Goal: Transaction & Acquisition: Purchase product/service

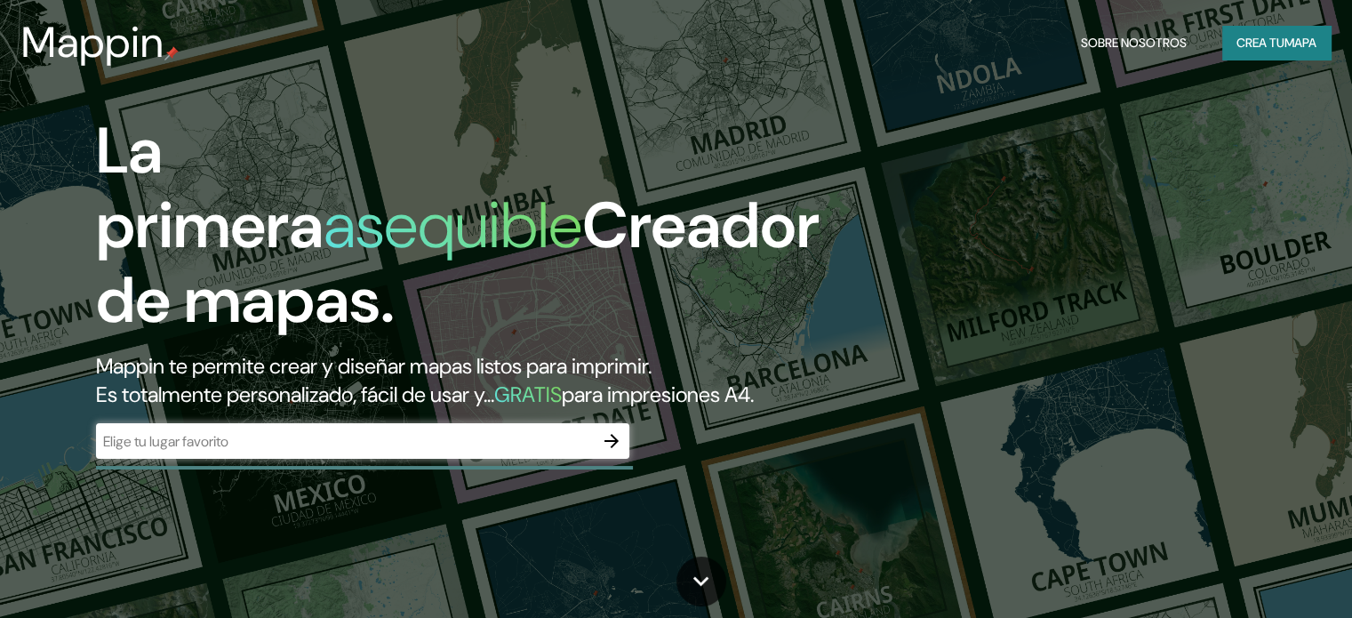
click at [230, 456] on div "​" at bounding box center [362, 441] width 533 height 36
click at [1237, 37] on font "Crea tu" at bounding box center [1261, 43] width 48 height 16
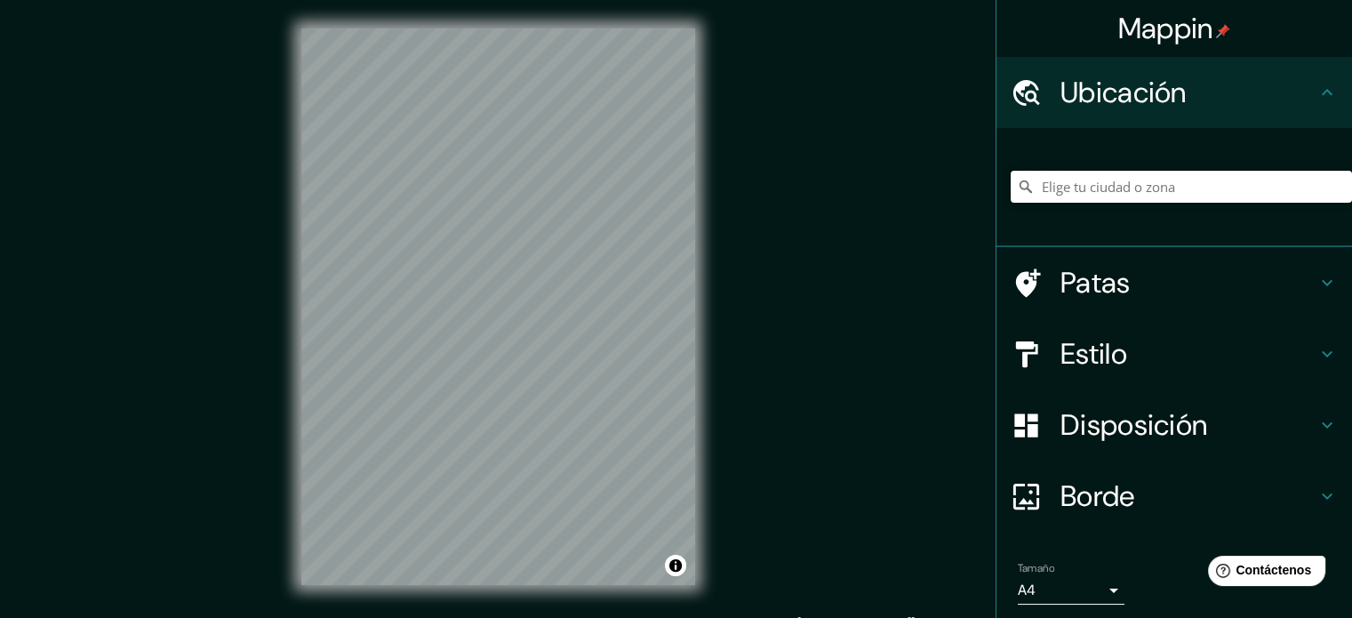
click at [1216, 199] on input "Elige tu ciudad o zona" at bounding box center [1181, 187] width 341 height 32
type input "Cajamarca, [GEOGRAPHIC_DATA][PERSON_NAME], [GEOGRAPHIC_DATA]"
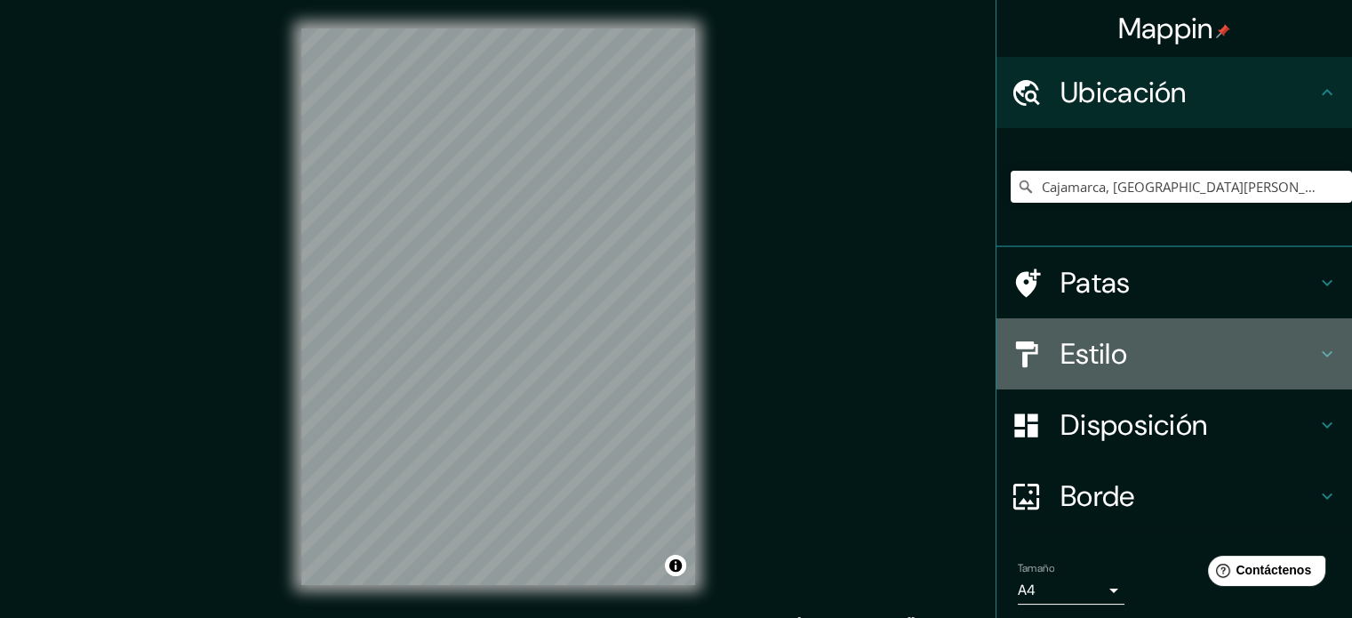
click at [1114, 349] on font "Estilo" at bounding box center [1094, 353] width 67 height 37
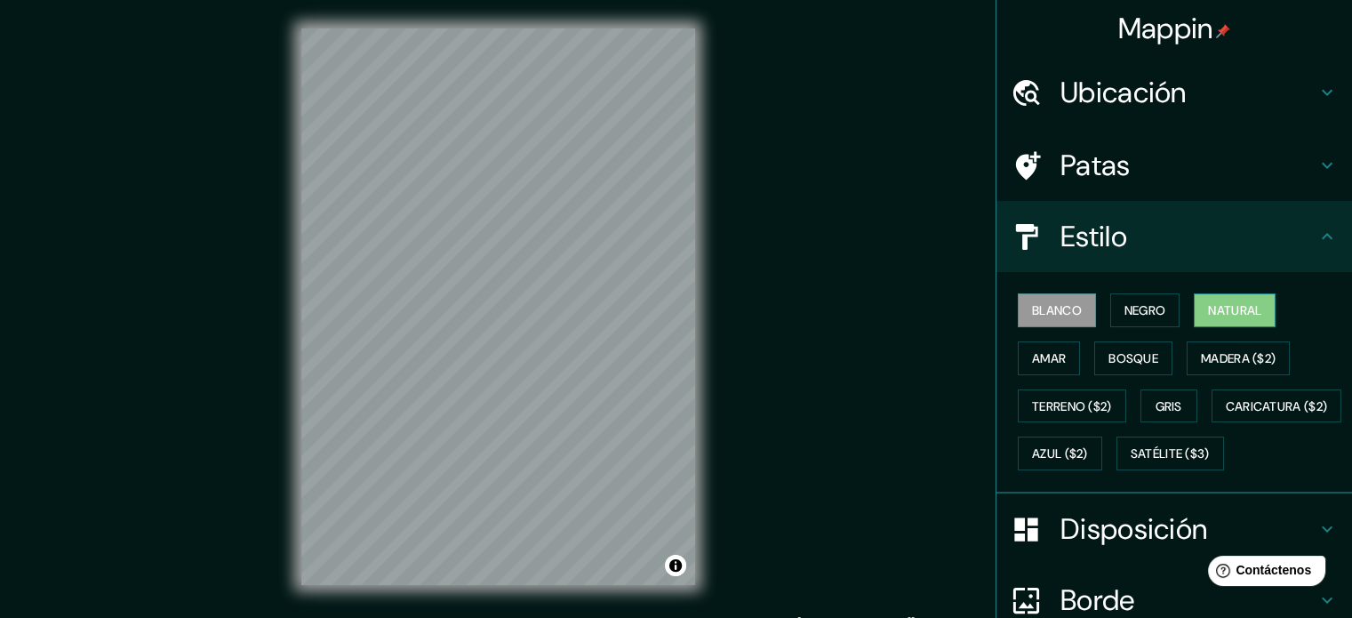
click at [1208, 308] on font "Natural" at bounding box center [1234, 310] width 53 height 16
click at [1084, 398] on font "Terreno ($2)" at bounding box center [1072, 406] width 80 height 16
click at [1238, 314] on font "Natural" at bounding box center [1234, 310] width 53 height 16
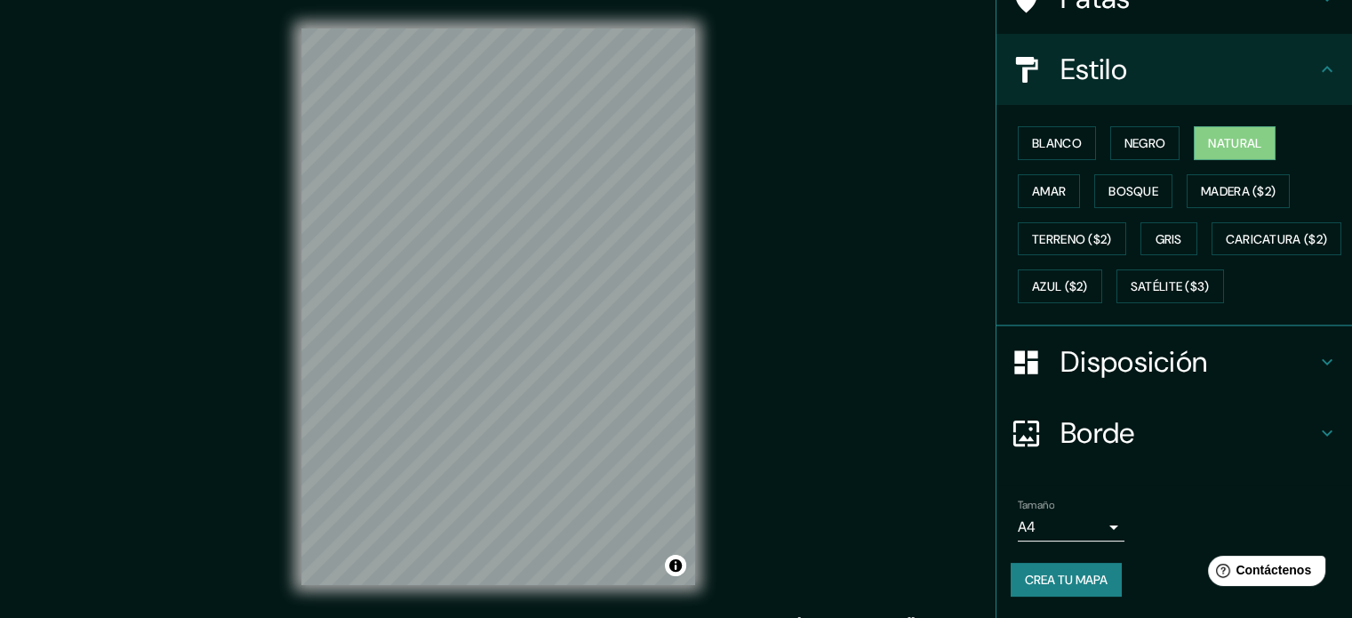
click at [1209, 347] on h4 "Disposición" at bounding box center [1189, 362] width 256 height 36
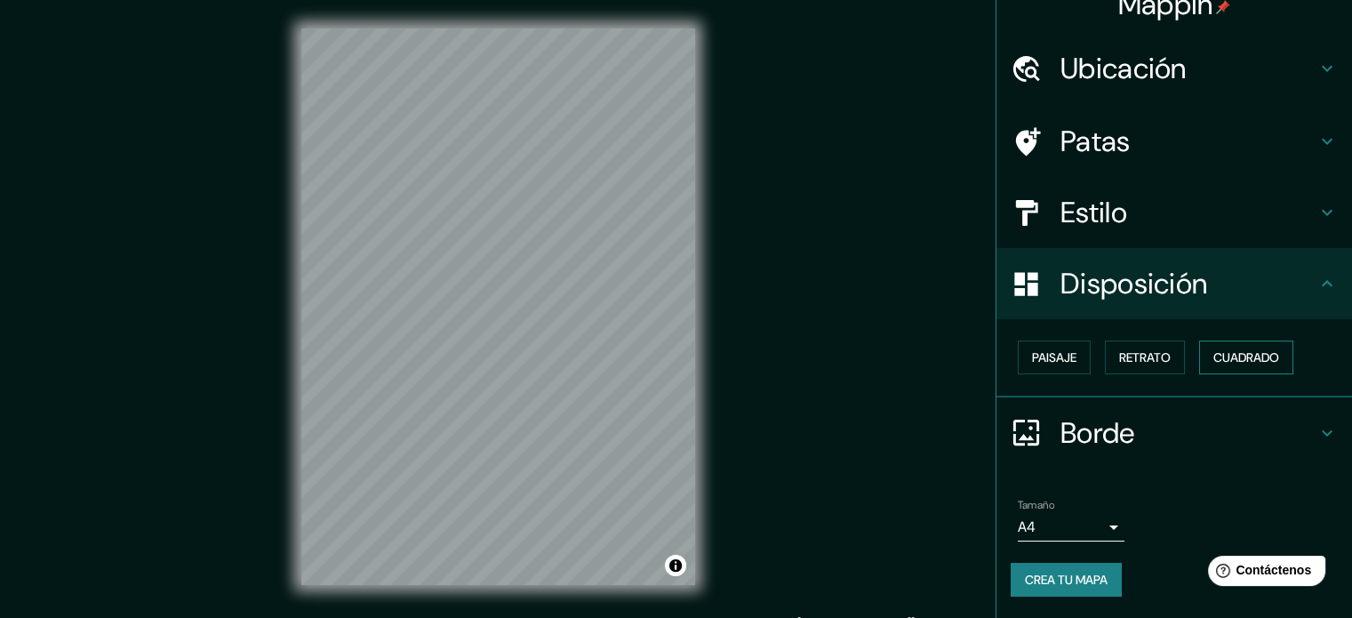
scroll to position [21, 0]
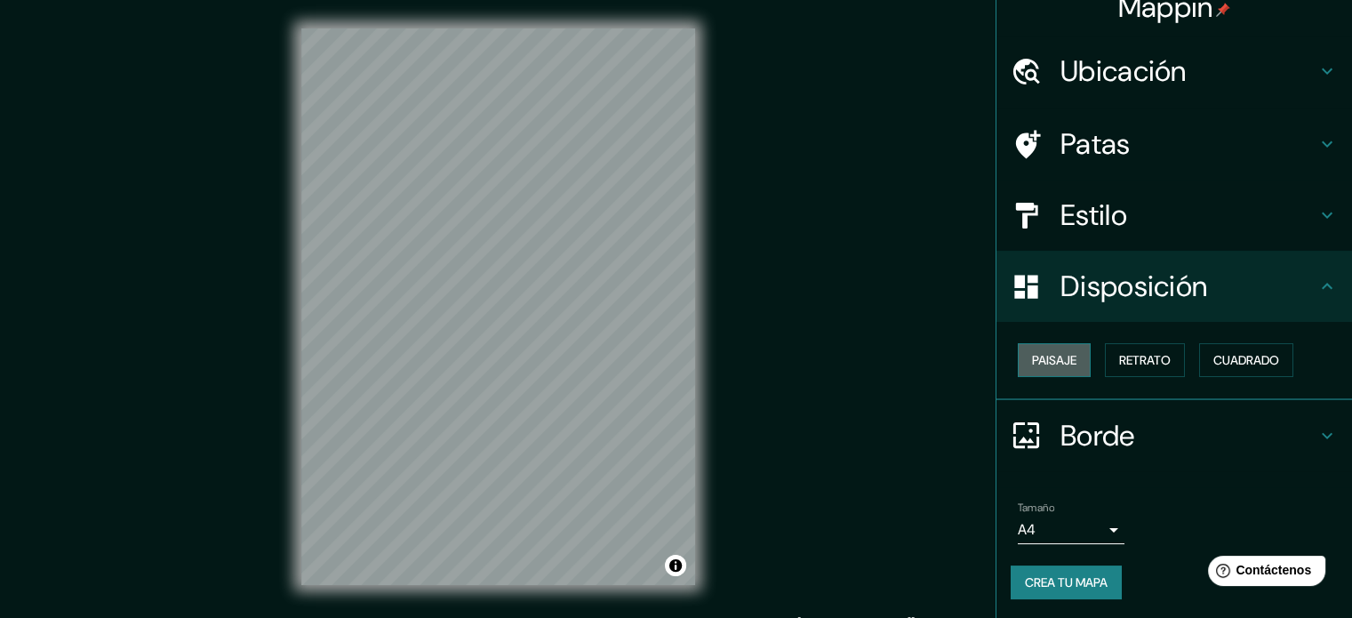
click at [1059, 365] on font "Paisaje" at bounding box center [1054, 360] width 44 height 16
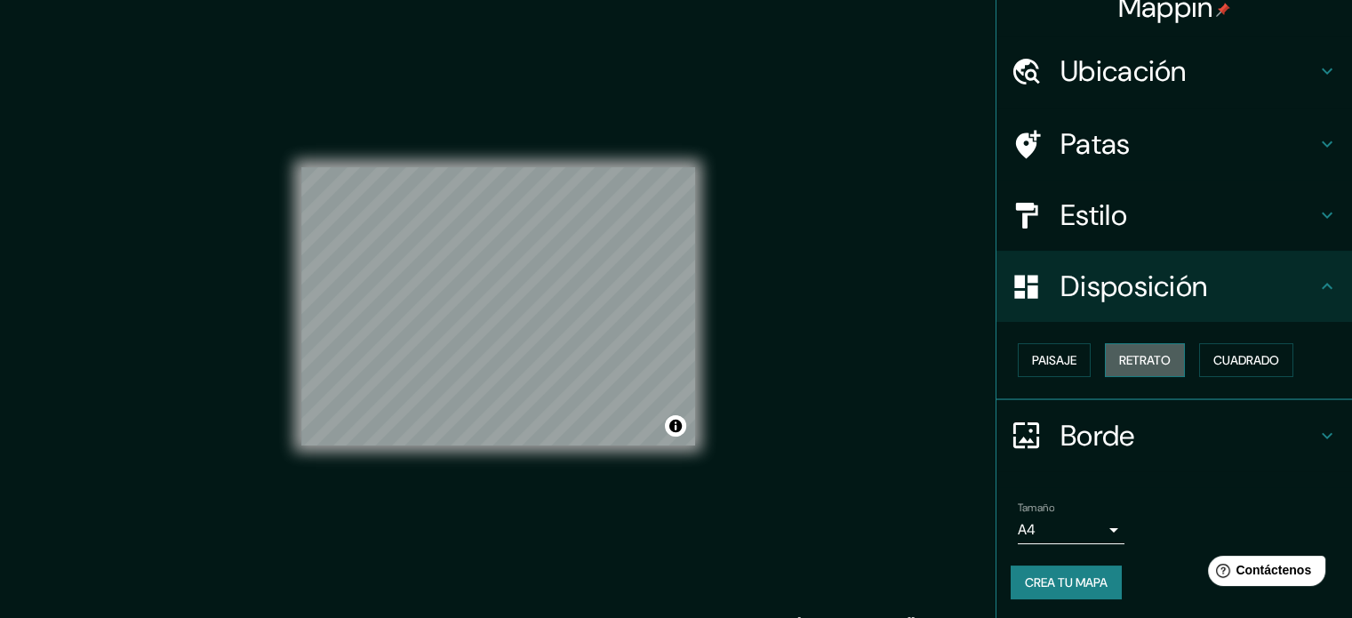
click at [1119, 367] on font "Retrato" at bounding box center [1145, 360] width 52 height 23
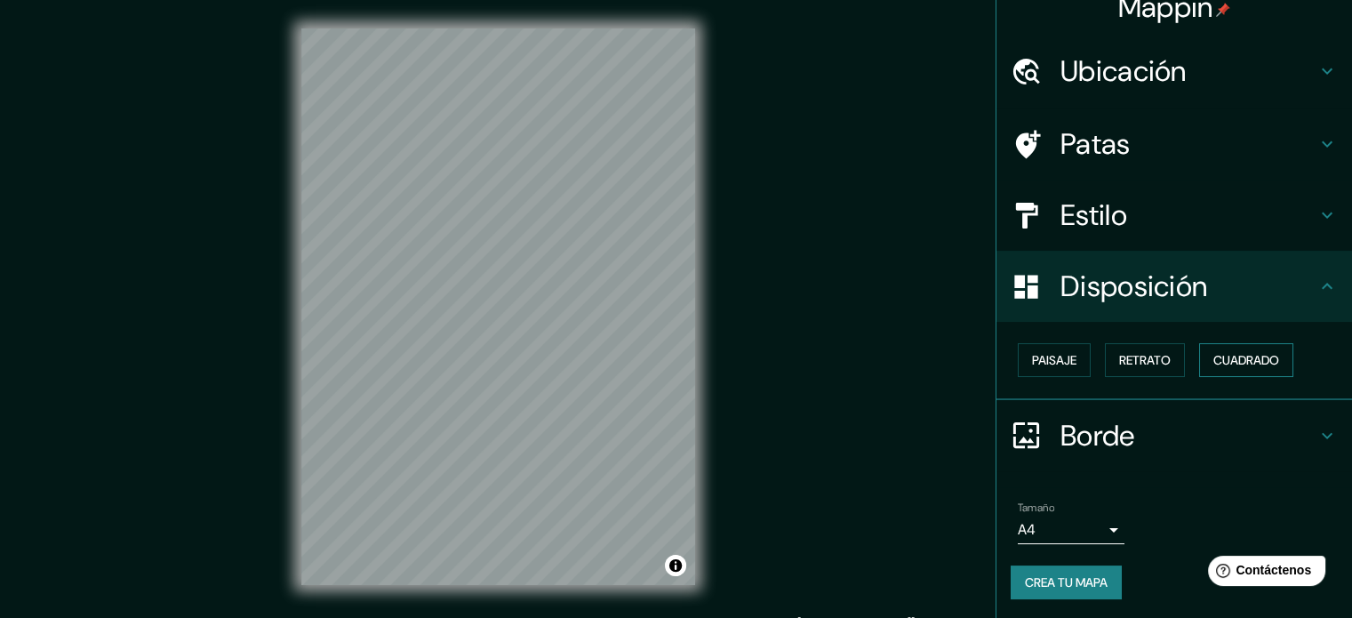
click at [1259, 353] on font "Cuadrado" at bounding box center [1247, 360] width 66 height 16
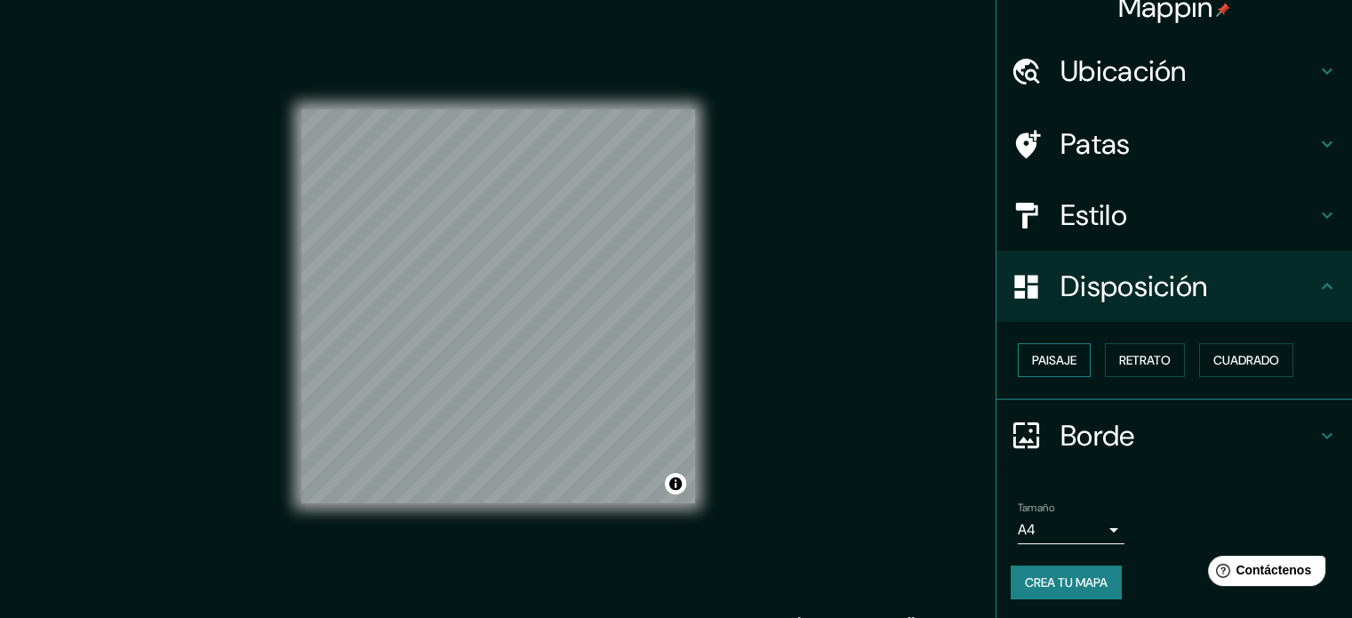
click at [1032, 369] on font "Paisaje" at bounding box center [1054, 360] width 44 height 23
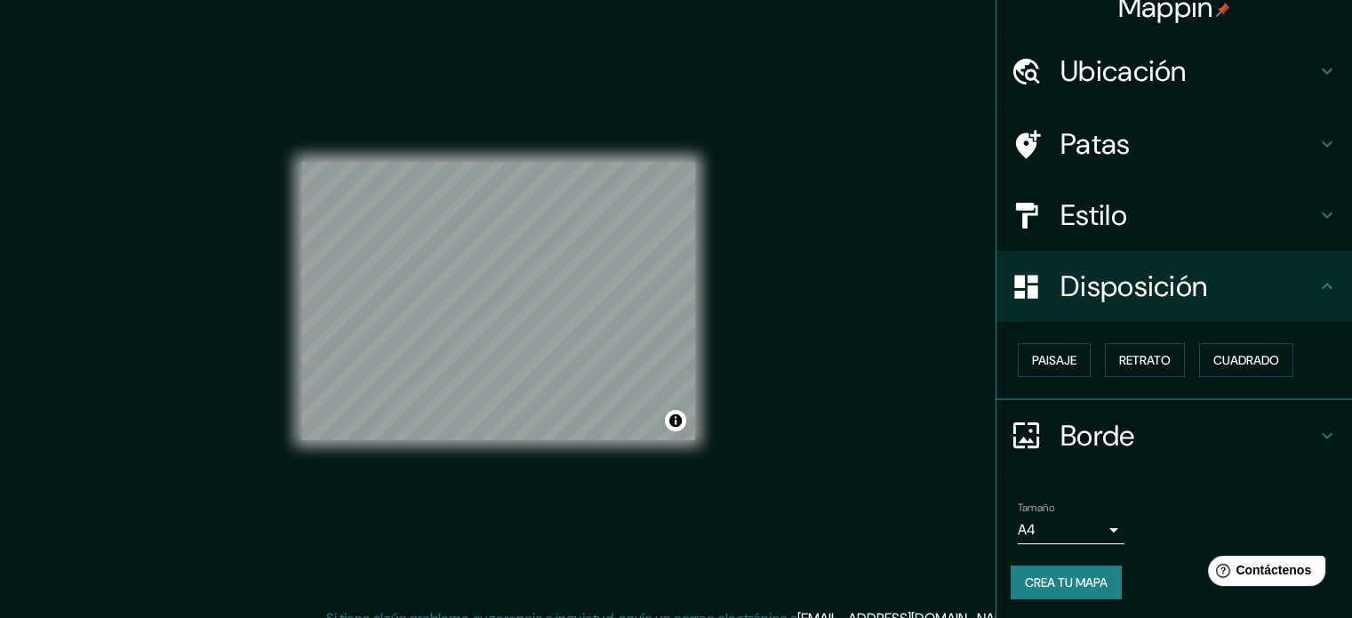
scroll to position [23, 0]
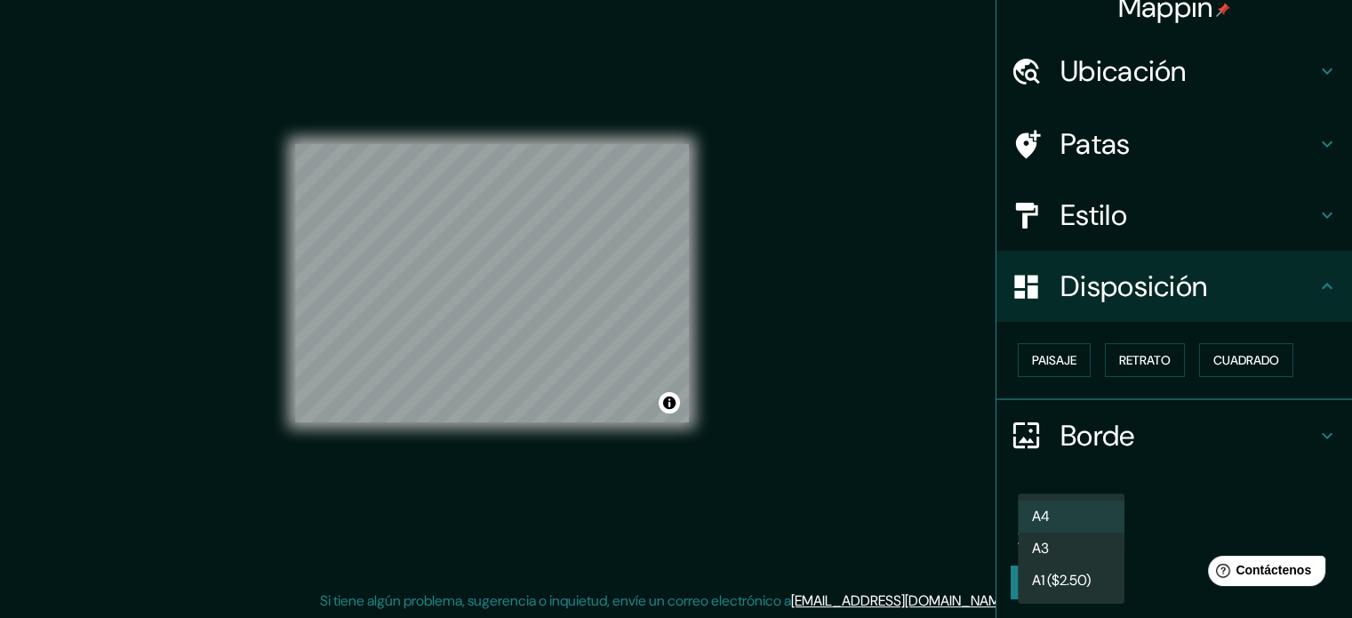
click at [1098, 526] on body "Mappin Ubicación Cajamarca, [GEOGRAPHIC_DATA][PERSON_NAME], [GEOGRAPHIC_DATA] […" at bounding box center [676, 286] width 1352 height 618
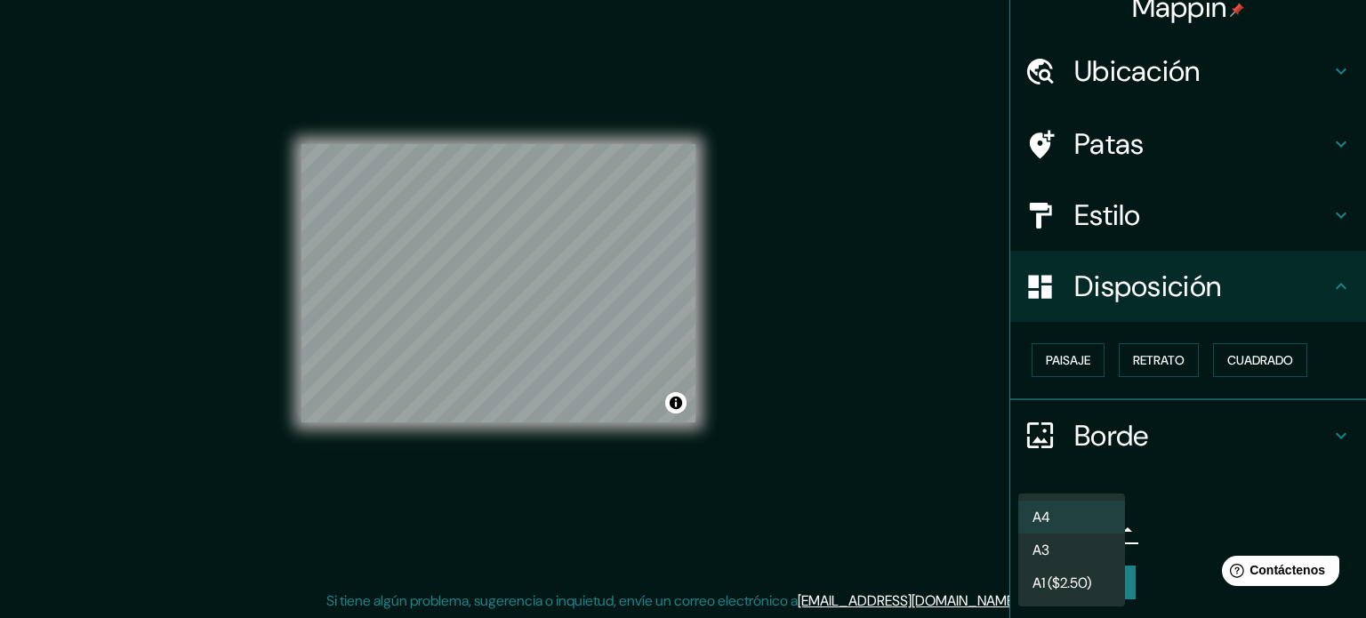
click at [1092, 543] on li "A3" at bounding box center [1071, 549] width 107 height 33
type input "a4"
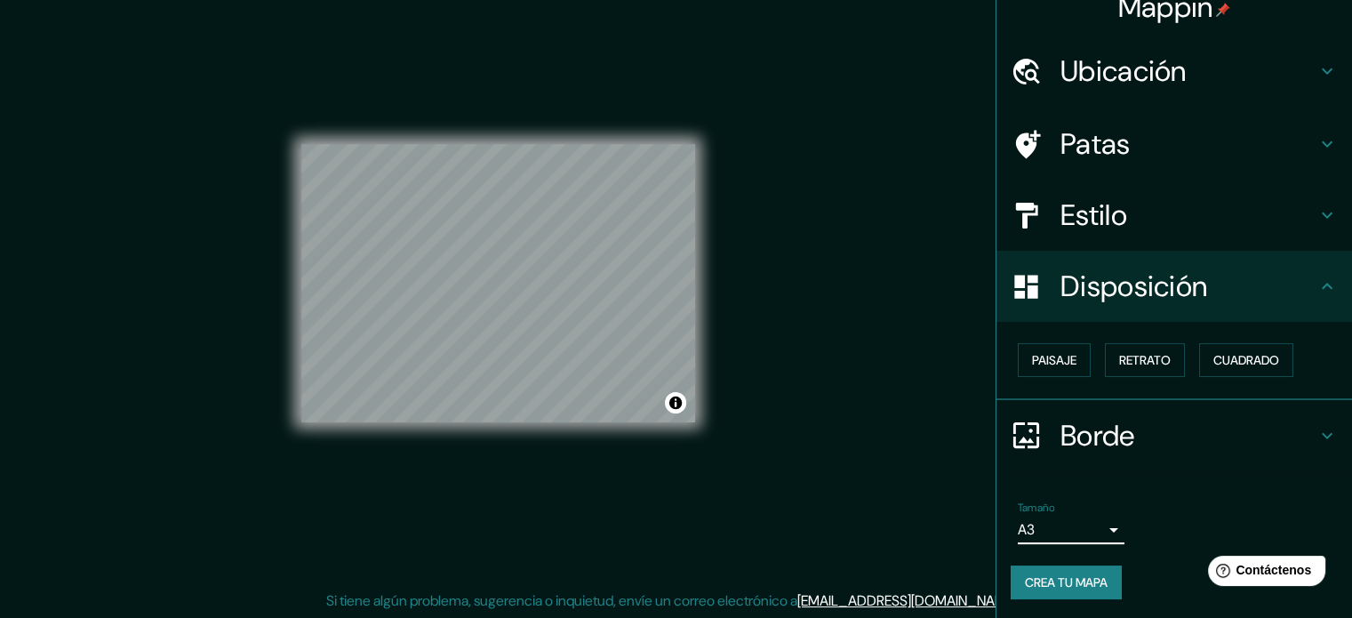
click at [1066, 575] on font "Crea tu mapa" at bounding box center [1066, 582] width 83 height 16
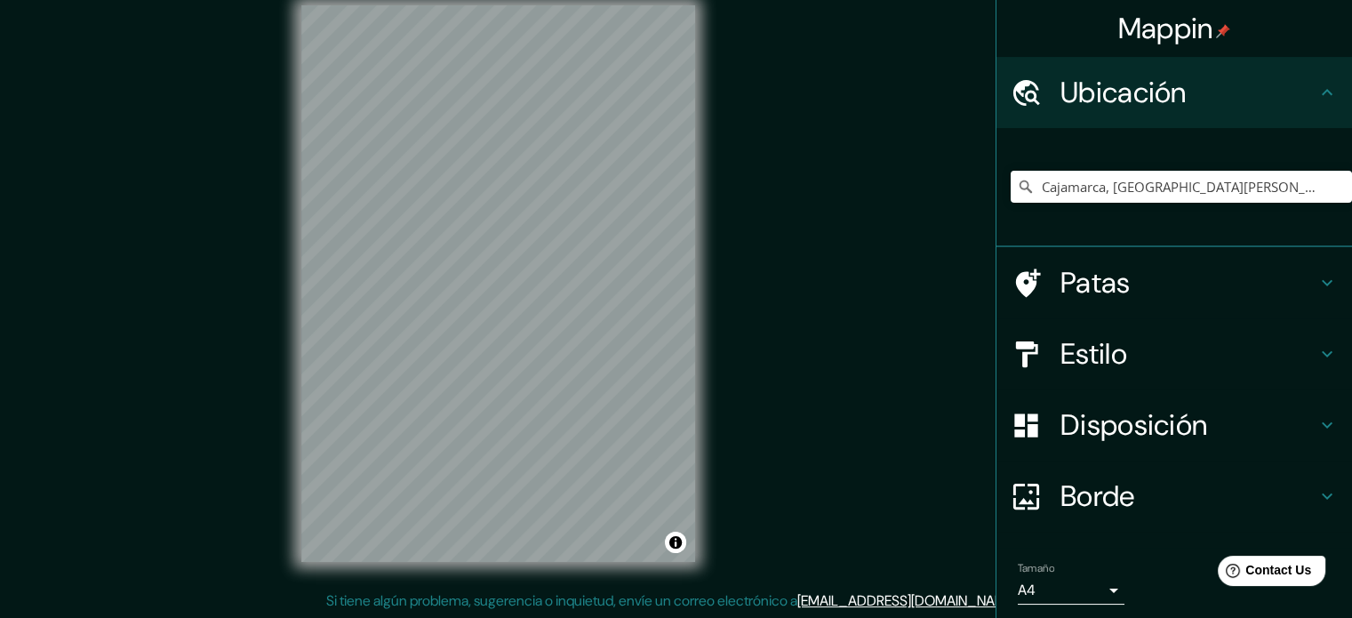
click at [1182, 286] on h4 "Patas" at bounding box center [1189, 283] width 256 height 36
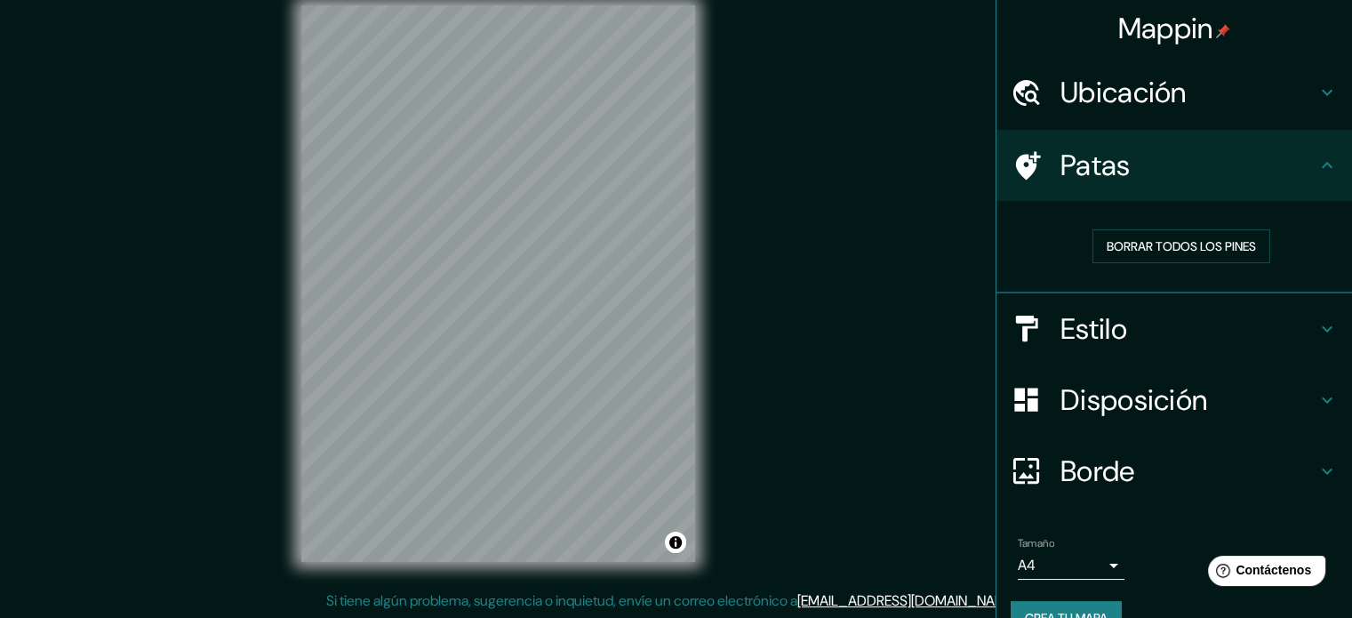
click at [1209, 183] on div "Patas" at bounding box center [1175, 165] width 356 height 71
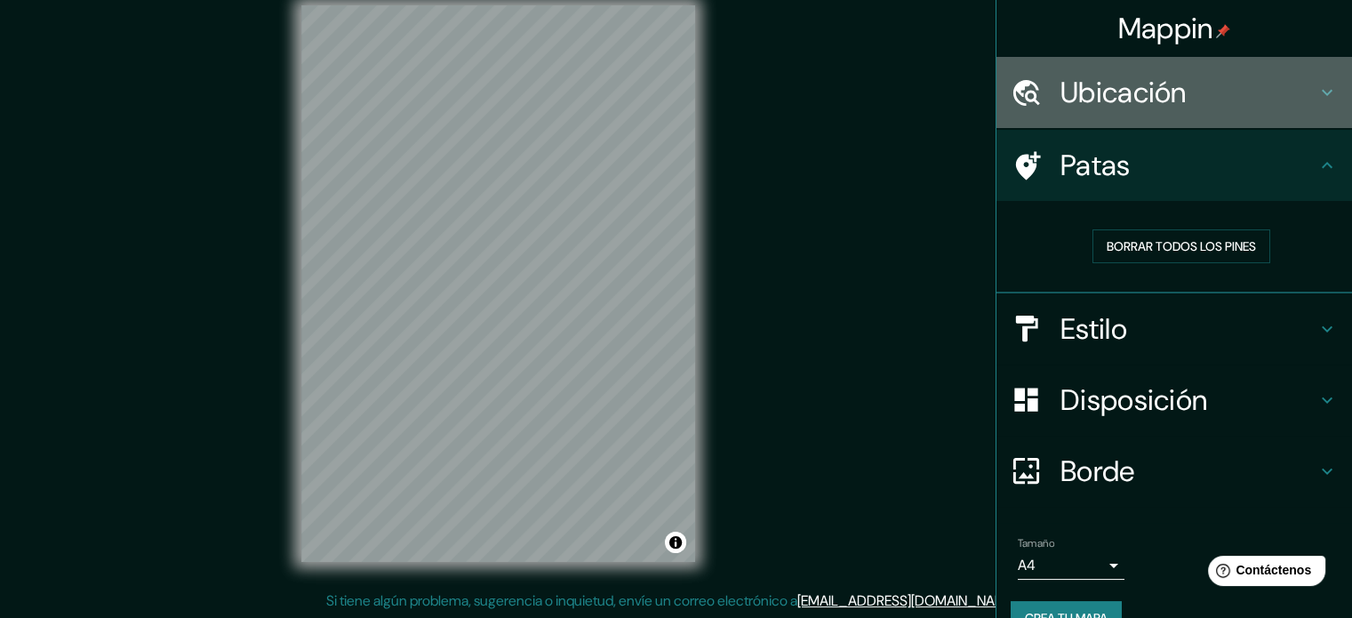
click at [1256, 94] on h4 "Ubicación" at bounding box center [1189, 93] width 256 height 36
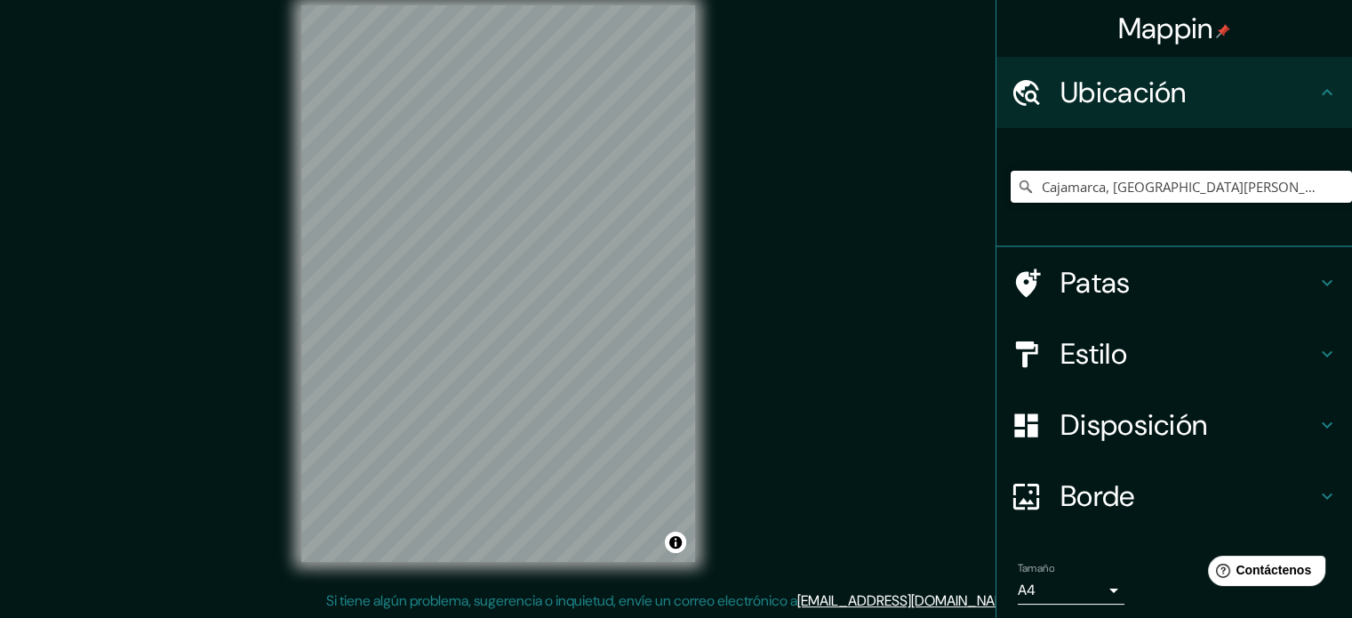
click at [1198, 185] on input "Cajamarca, [GEOGRAPHIC_DATA][PERSON_NAME], [GEOGRAPHIC_DATA]" at bounding box center [1181, 187] width 341 height 32
click at [1315, 184] on input "Cajamarca, [GEOGRAPHIC_DATA][PERSON_NAME], [GEOGRAPHIC_DATA]" at bounding box center [1181, 187] width 341 height 32
click at [1304, 188] on input "Cajamarca, [GEOGRAPHIC_DATA][PERSON_NAME], [GEOGRAPHIC_DATA]" at bounding box center [1181, 187] width 341 height 32
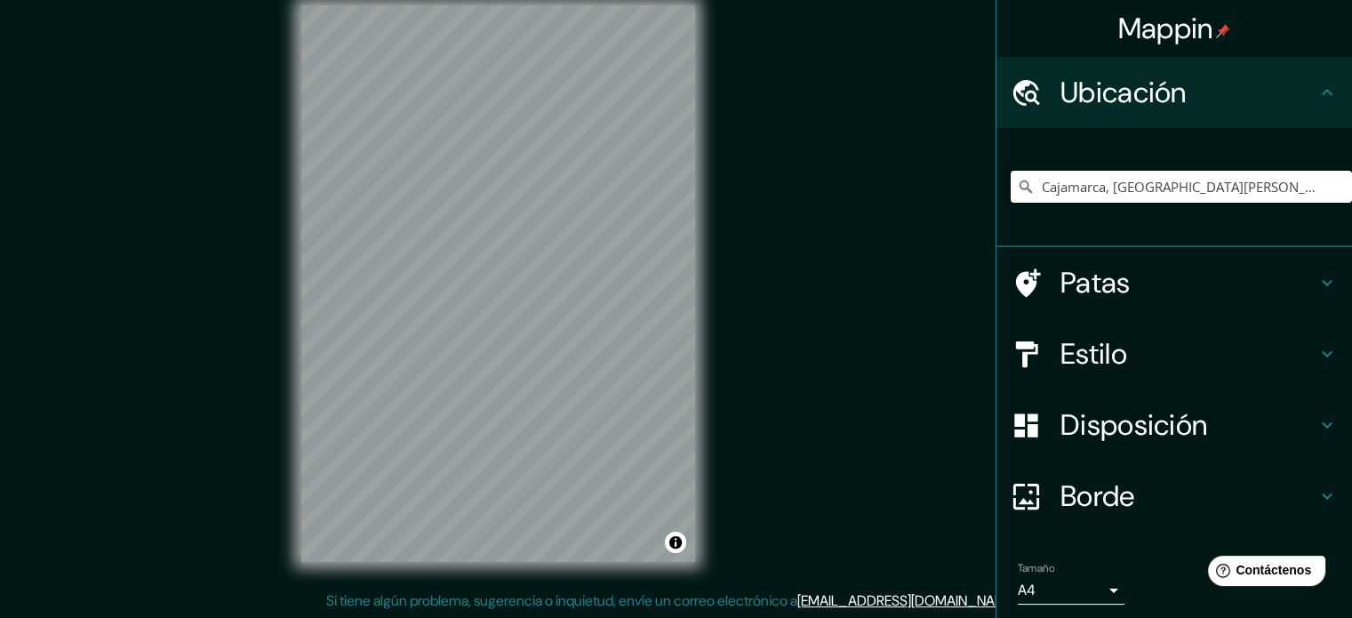
click at [1304, 188] on input "Cajamarca, [GEOGRAPHIC_DATA][PERSON_NAME], [GEOGRAPHIC_DATA]" at bounding box center [1181, 187] width 341 height 32
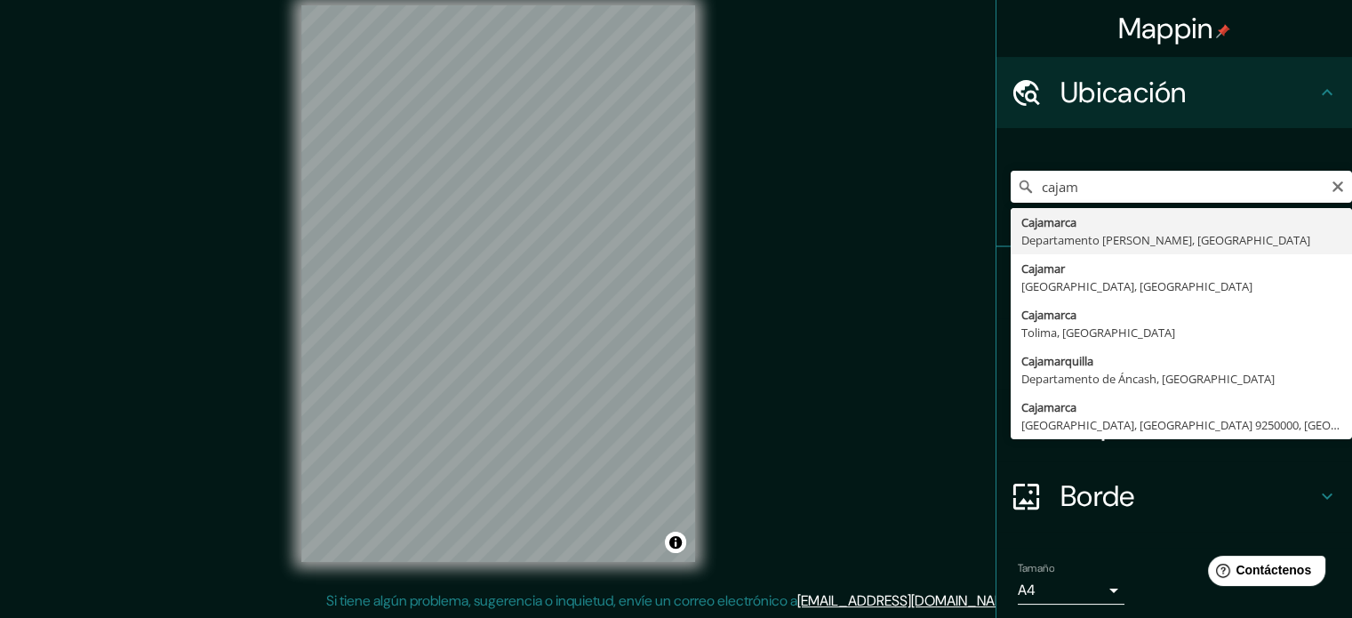
type input "Cajamarca, [GEOGRAPHIC_DATA][PERSON_NAME], [GEOGRAPHIC_DATA]"
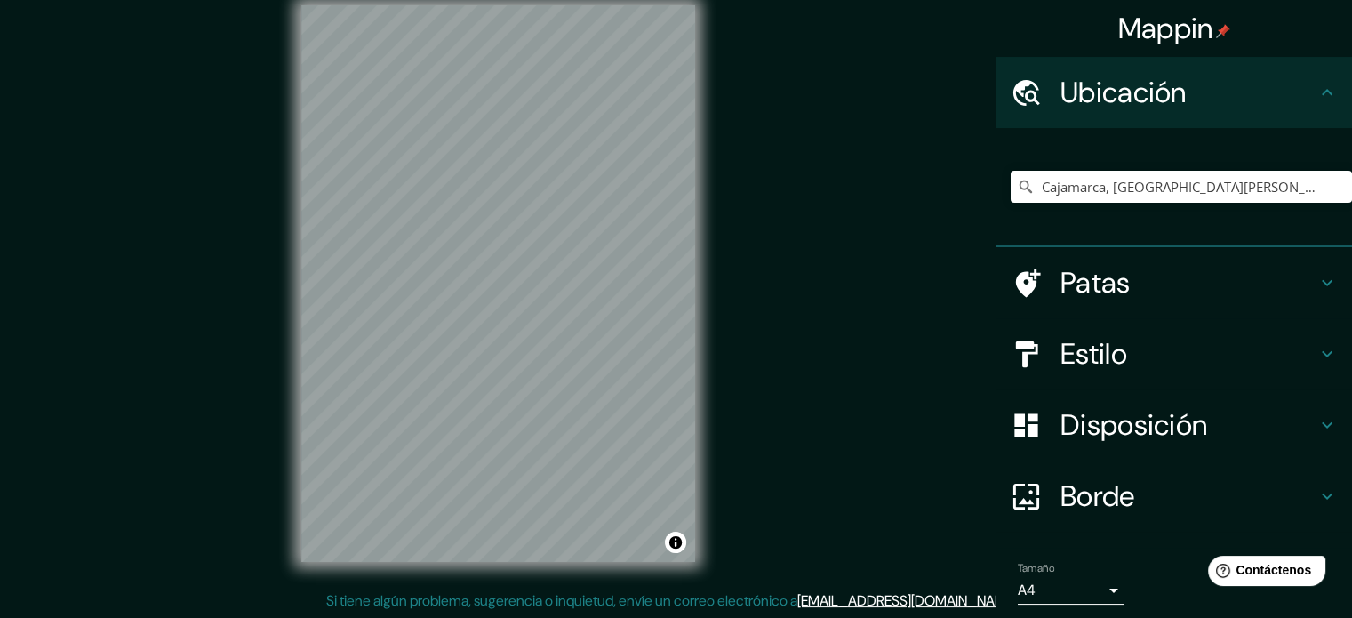
click at [1162, 343] on h4 "Estilo" at bounding box center [1189, 354] width 256 height 36
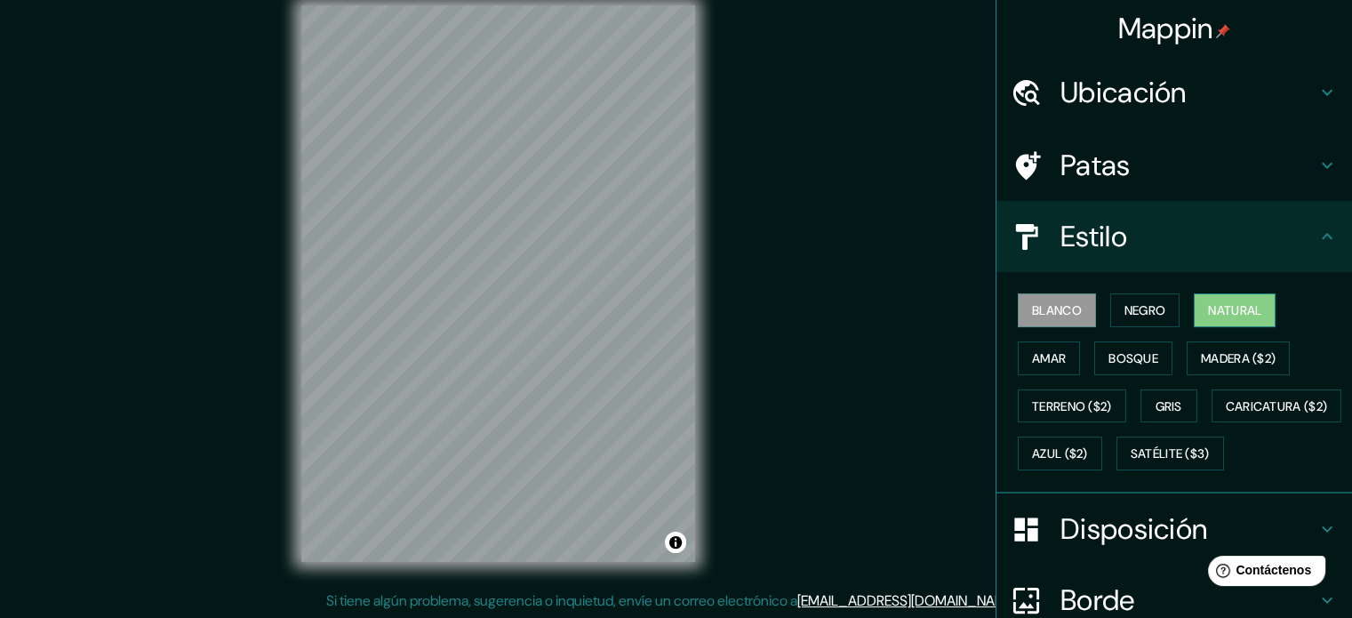
click at [1209, 300] on font "Natural" at bounding box center [1234, 310] width 53 height 23
click at [1140, 360] on font "Bosque" at bounding box center [1134, 358] width 50 height 16
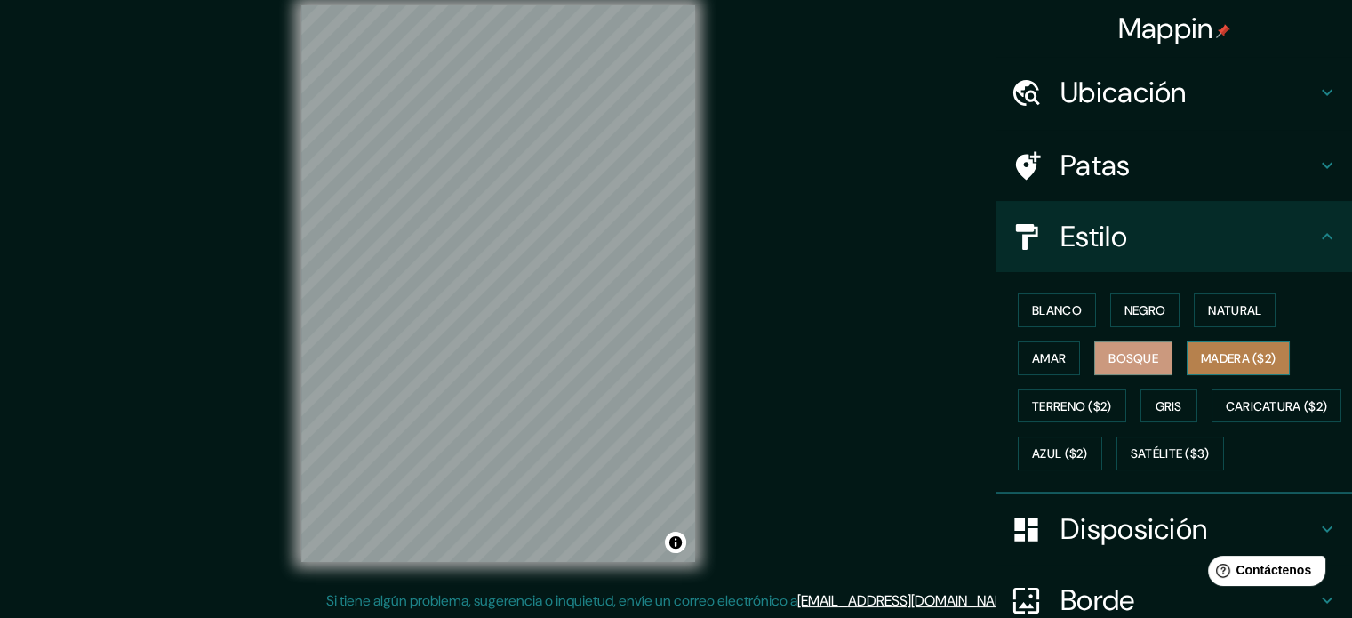
click at [1205, 350] on font "Madera ($2)" at bounding box center [1238, 358] width 75 height 16
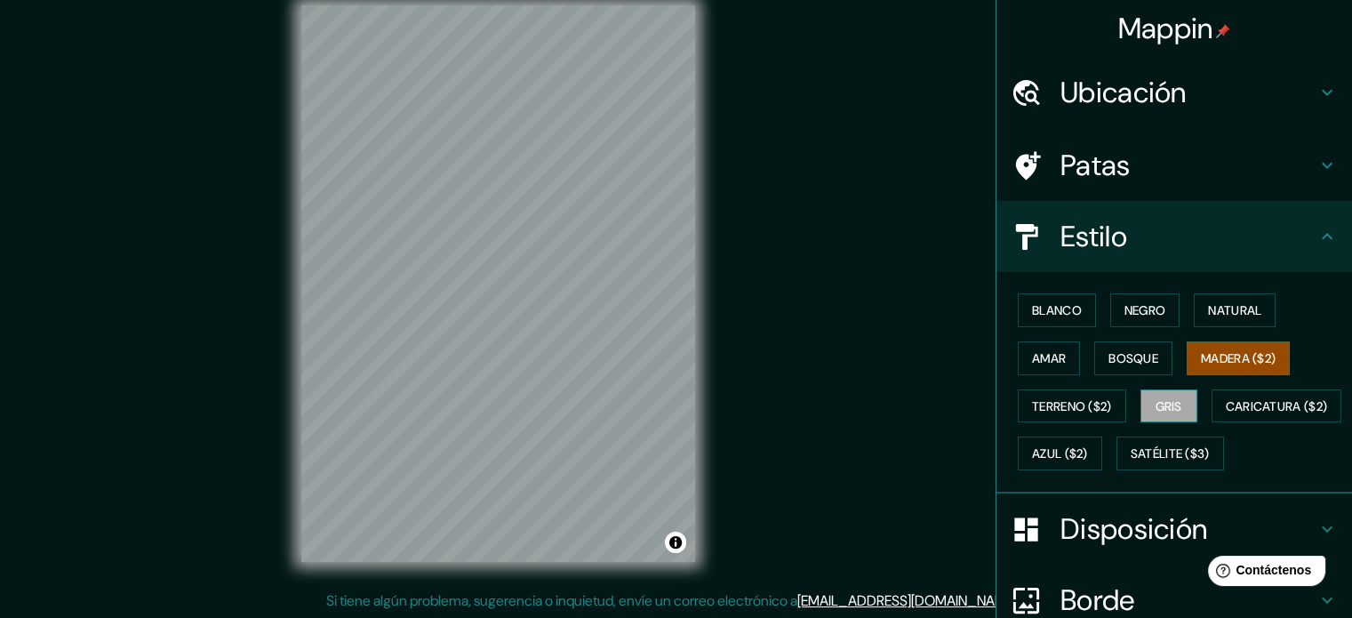
click at [1163, 408] on font "Gris" at bounding box center [1169, 406] width 27 height 16
click at [1201, 365] on font "Madera ($2)" at bounding box center [1238, 358] width 75 height 23
click at [1122, 358] on font "Bosque" at bounding box center [1134, 358] width 50 height 16
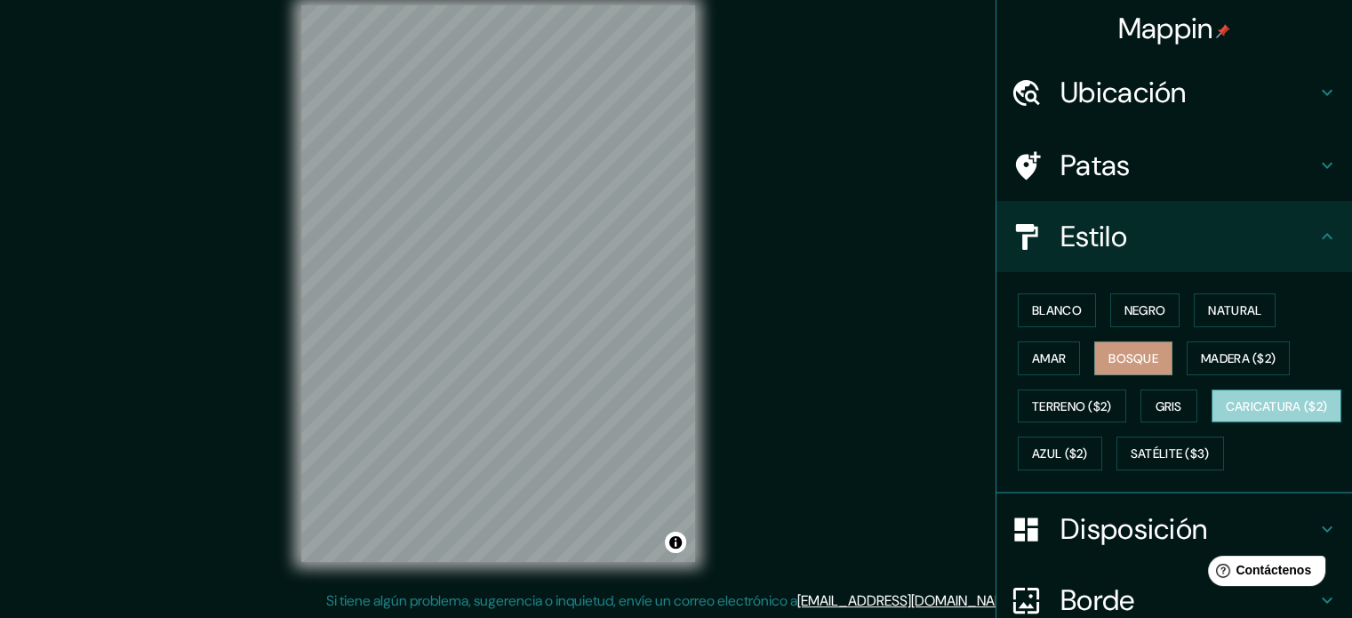
click at [1212, 423] on button "Caricatura ($2)" at bounding box center [1277, 406] width 131 height 34
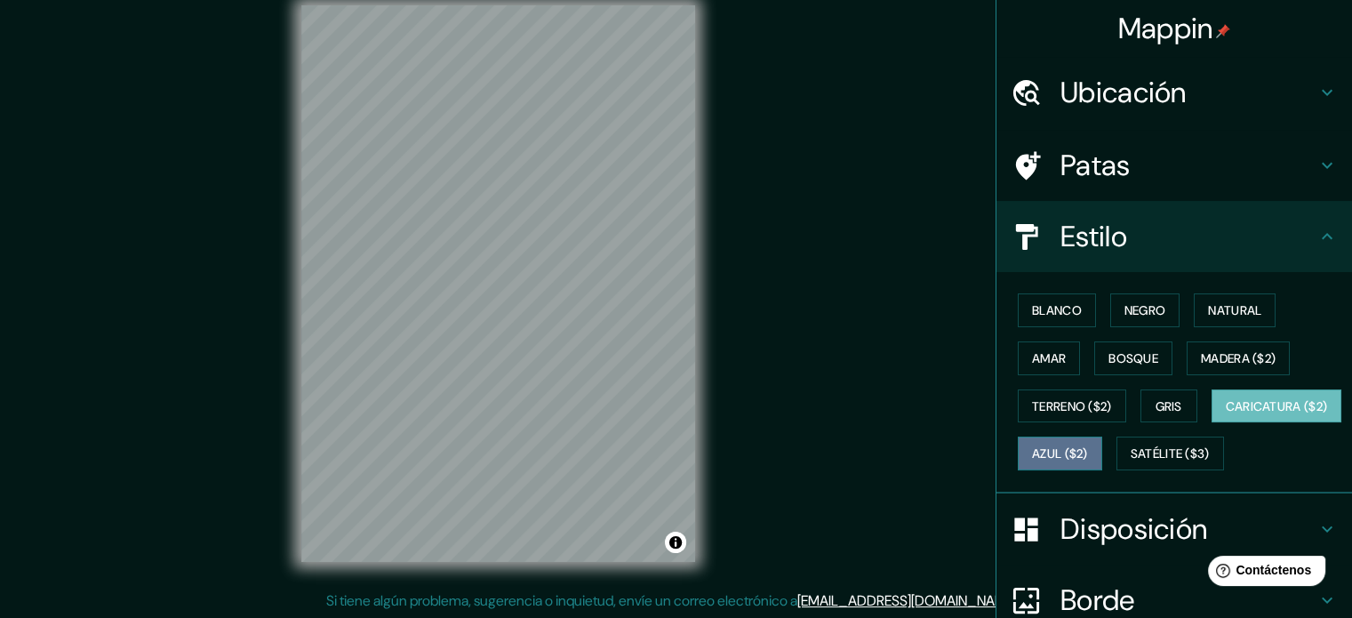
click at [1088, 452] on font "Azul ($2)" at bounding box center [1060, 454] width 56 height 16
click at [1226, 414] on font "Caricatura ($2)" at bounding box center [1277, 406] width 102 height 16
click at [1044, 303] on font "Blanco" at bounding box center [1057, 310] width 50 height 16
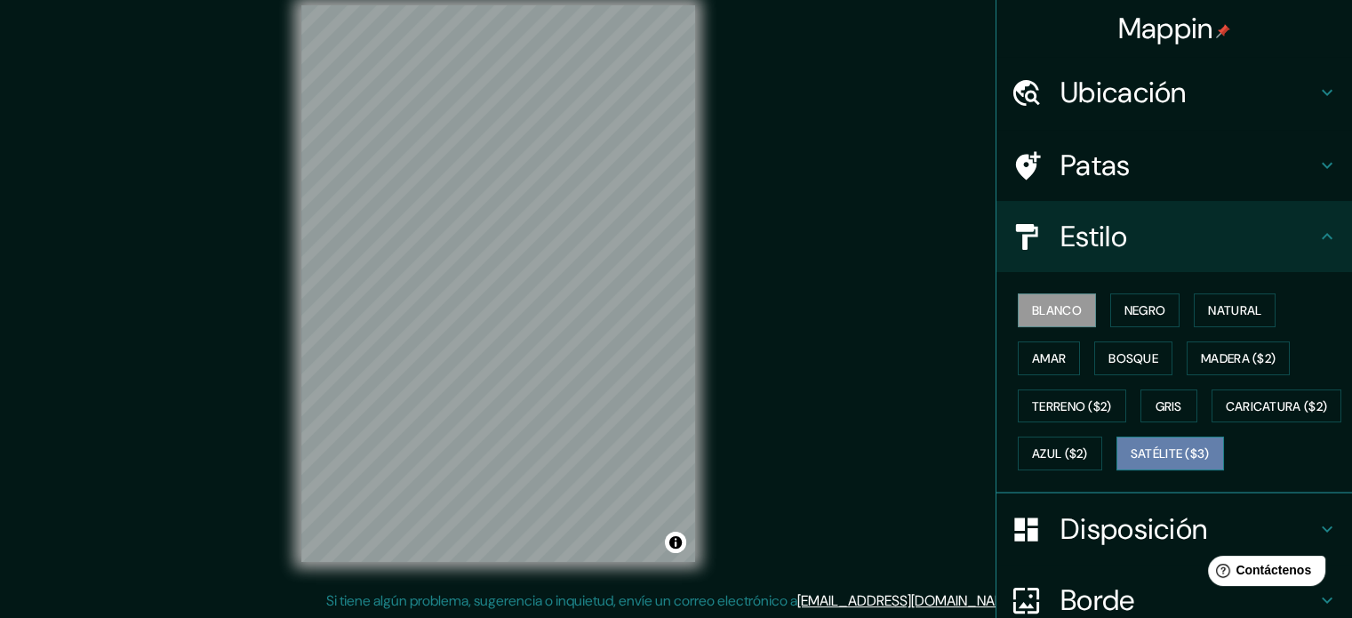
click at [1131, 462] on font "Satélite ($3)" at bounding box center [1170, 454] width 79 height 16
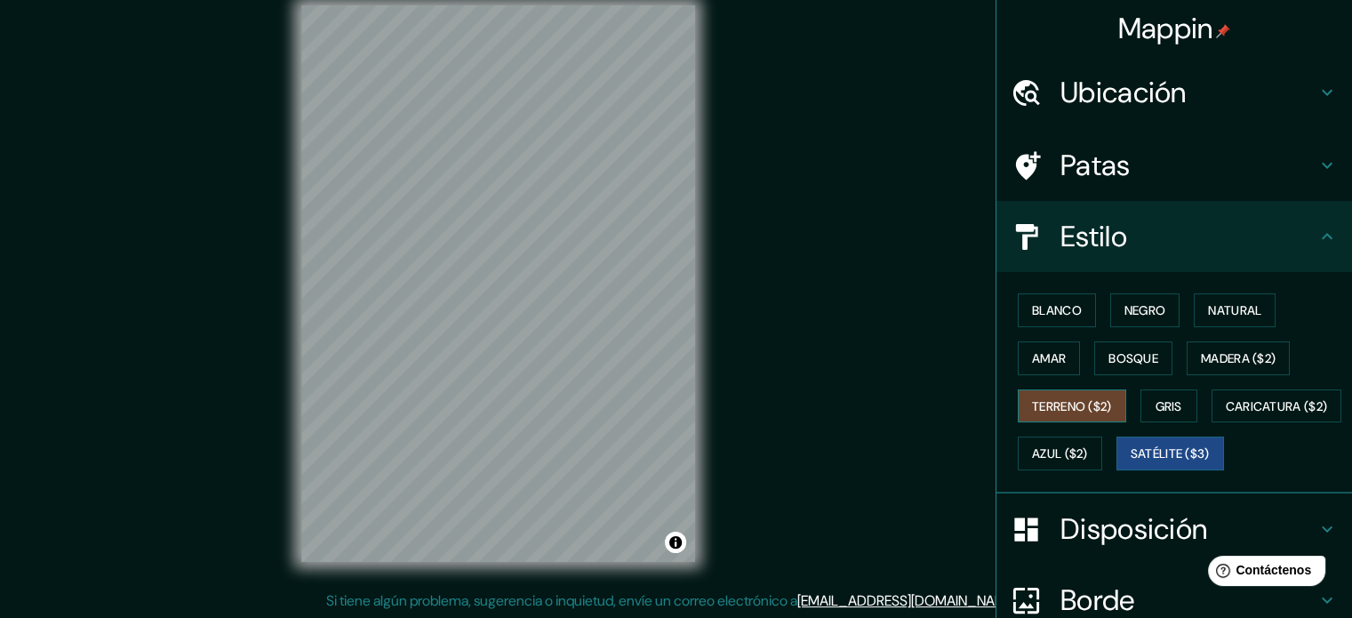
click at [1063, 406] on font "Terreno ($2)" at bounding box center [1072, 406] width 80 height 16
click at [1156, 405] on font "Gris" at bounding box center [1169, 406] width 27 height 16
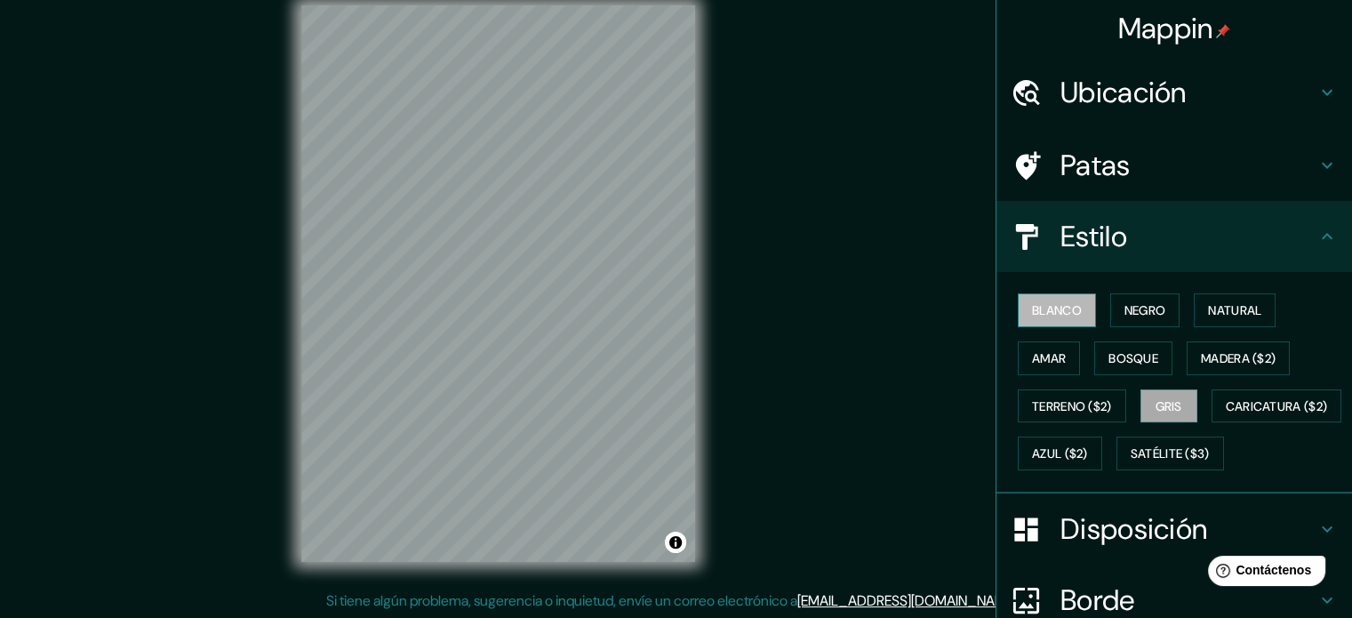
click at [1050, 302] on font "Blanco" at bounding box center [1057, 310] width 50 height 16
click at [1167, 315] on button "Negro" at bounding box center [1145, 310] width 70 height 34
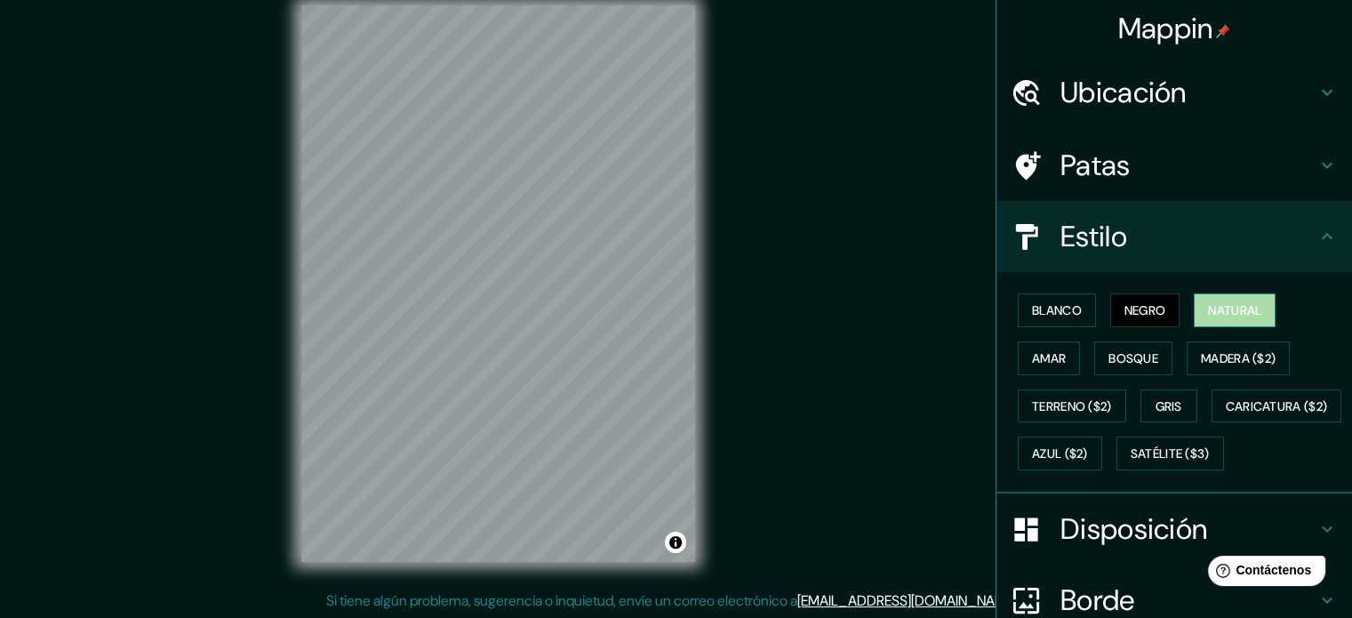
click at [1233, 306] on font "Natural" at bounding box center [1234, 310] width 53 height 16
click at [261, 238] on div "Mappin Ubicación Cajamarca, Departamento de Cajamarca, Perú Patas Estilo Blanco…" at bounding box center [676, 298] width 1352 height 642
